Goal: Task Accomplishment & Management: Manage account settings

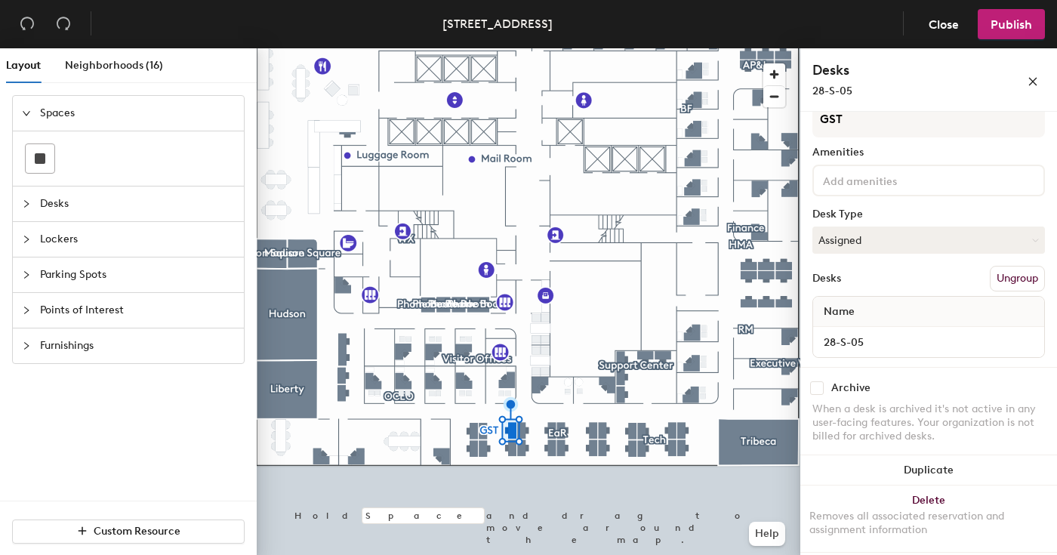
scroll to position [60, 0]
click at [896, 241] on button "Assigned" at bounding box center [929, 237] width 233 height 27
click at [870, 333] on div "Hoteled" at bounding box center [888, 329] width 151 height 23
click at [998, 36] on button "Publish" at bounding box center [1011, 24] width 67 height 30
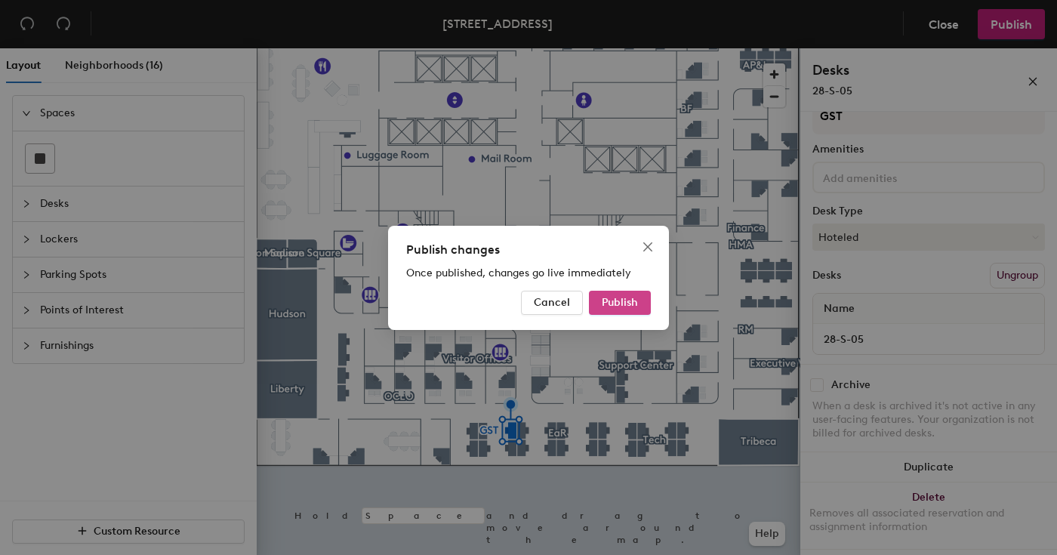
click at [622, 304] on span "Publish" at bounding box center [620, 302] width 36 height 13
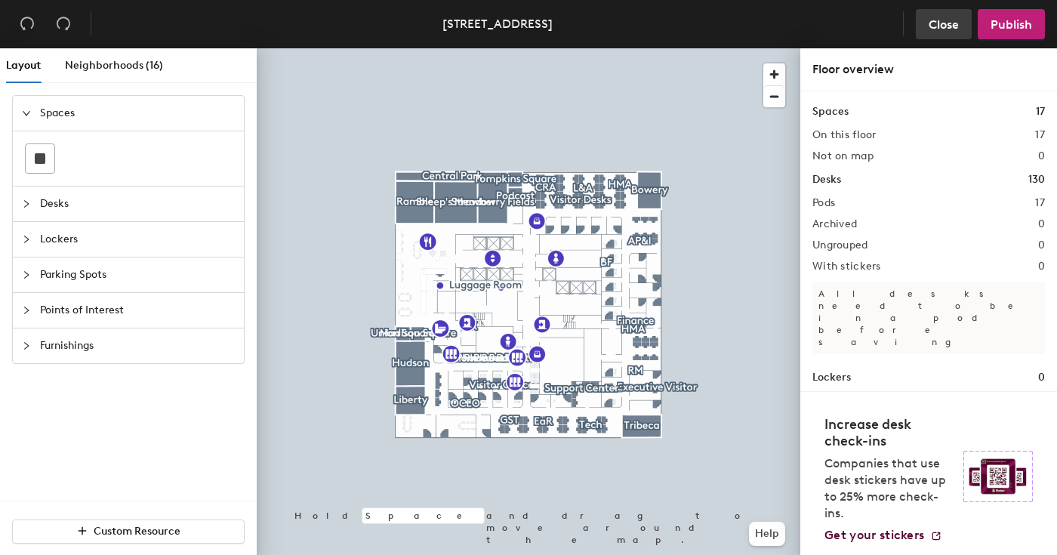
click at [949, 23] on span "Close" at bounding box center [944, 24] width 30 height 14
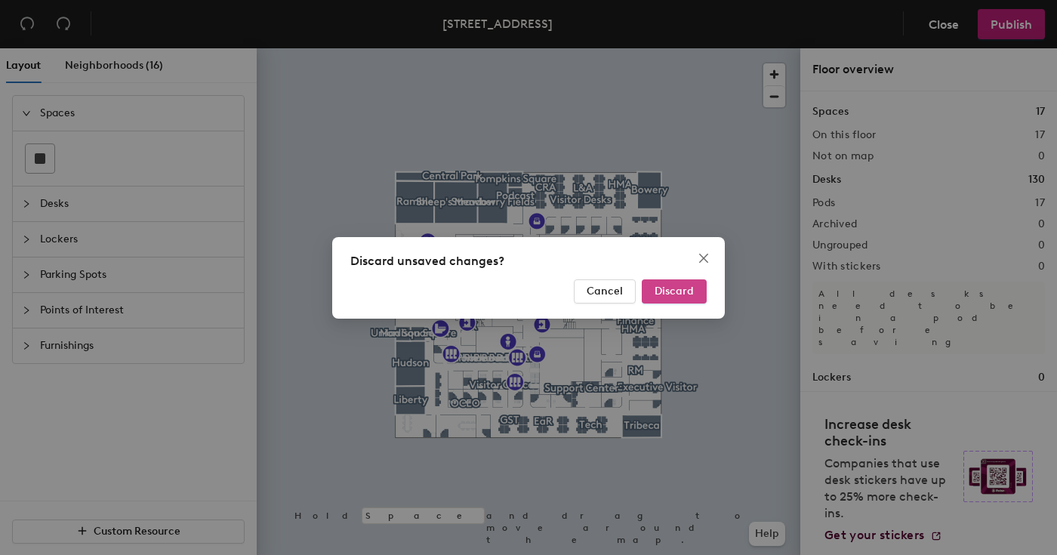
click at [690, 288] on span "Discard" at bounding box center [674, 291] width 39 height 13
